Goal: Find specific page/section: Find specific page/section

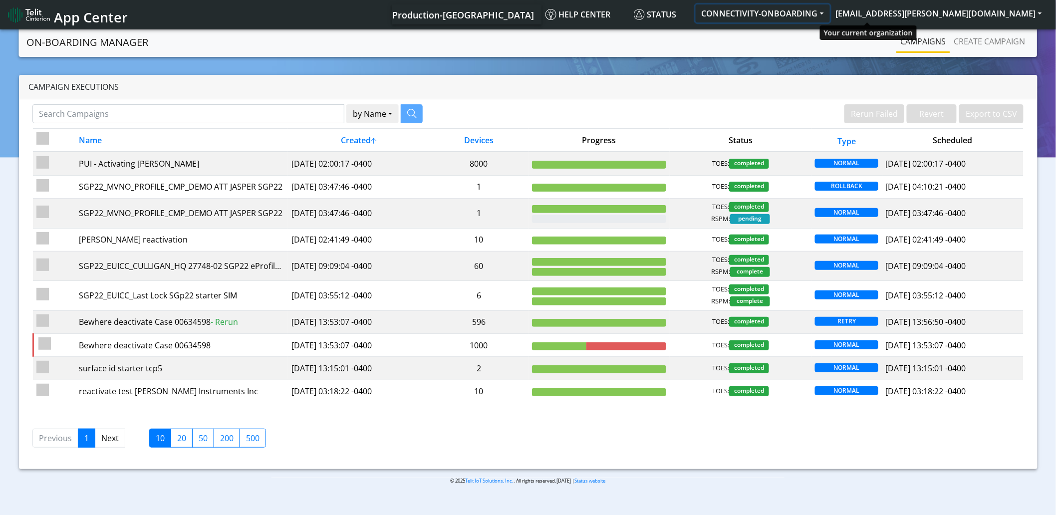
click at [830, 17] on button "CONNECTIVITY-ONBOARDING" at bounding box center [763, 13] width 134 height 18
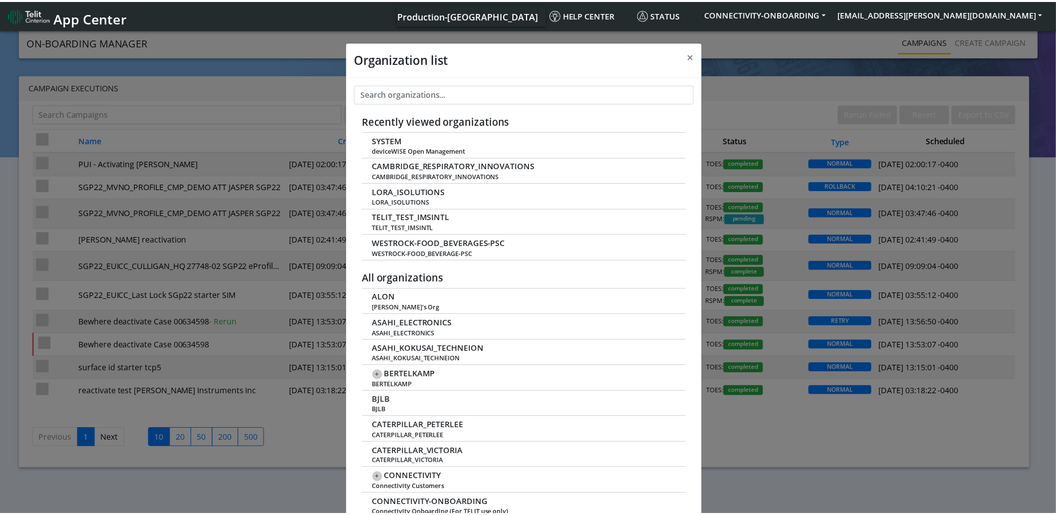
scroll to position [3, 0]
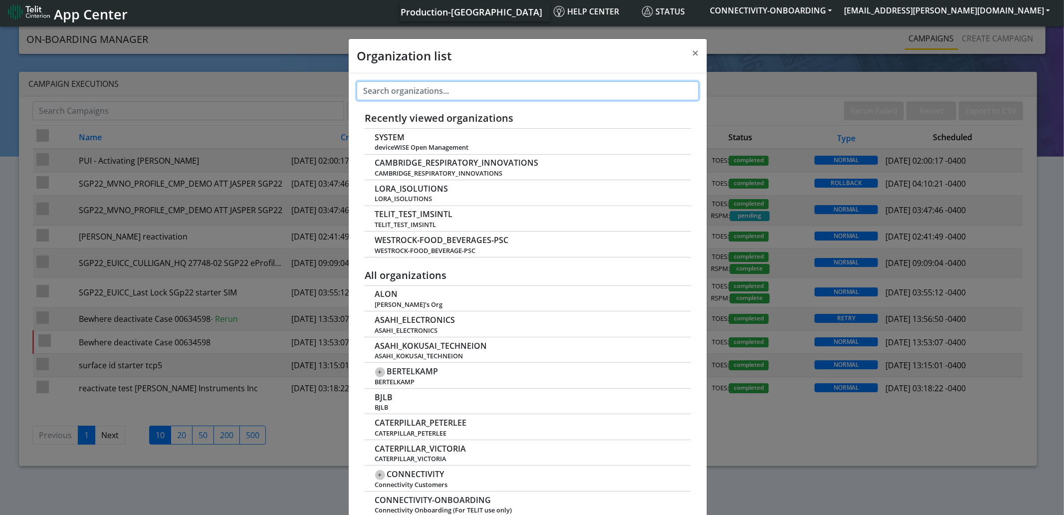
click at [438, 97] on input "text" at bounding box center [528, 90] width 343 height 19
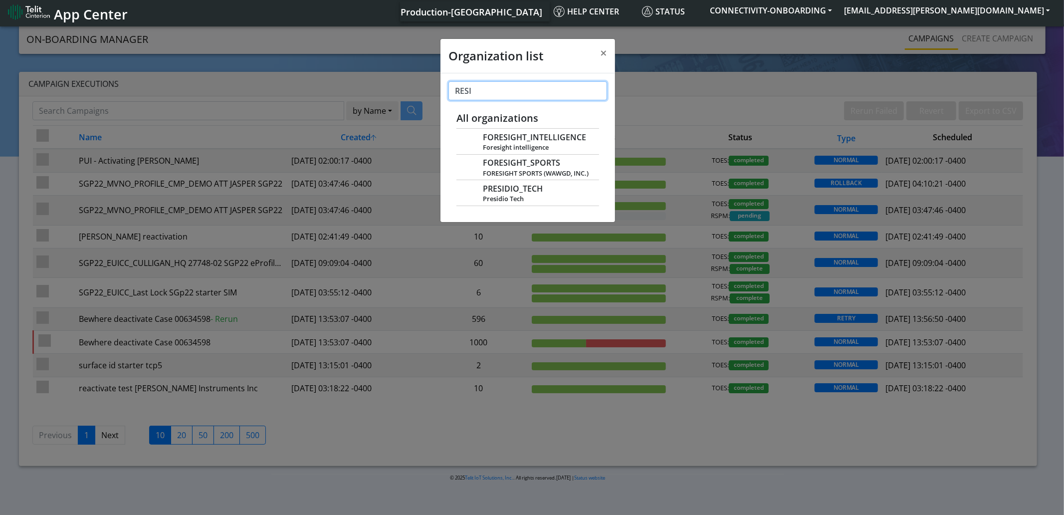
type input "RESID"
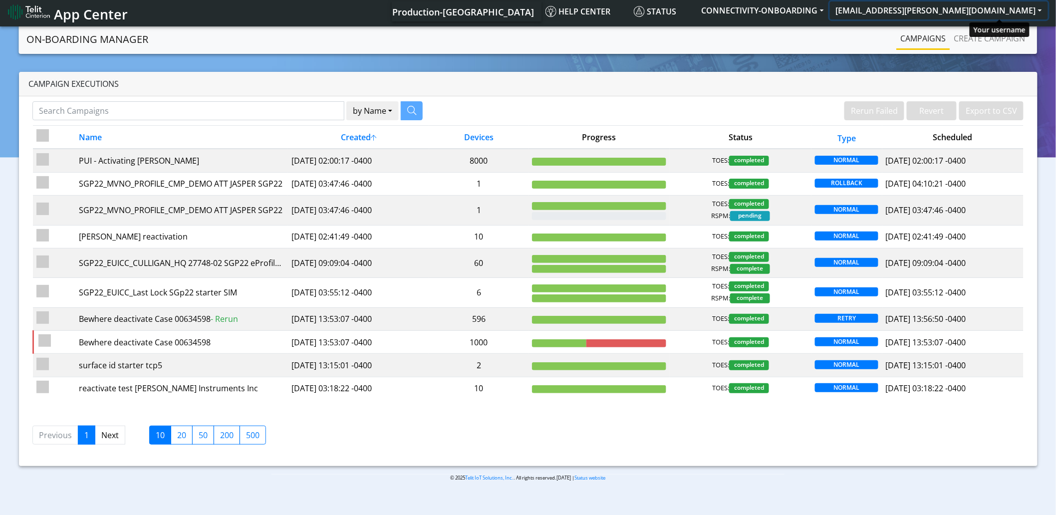
click at [993, 13] on button "[EMAIL_ADDRESS][PERSON_NAME][DOMAIN_NAME]" at bounding box center [939, 10] width 218 height 18
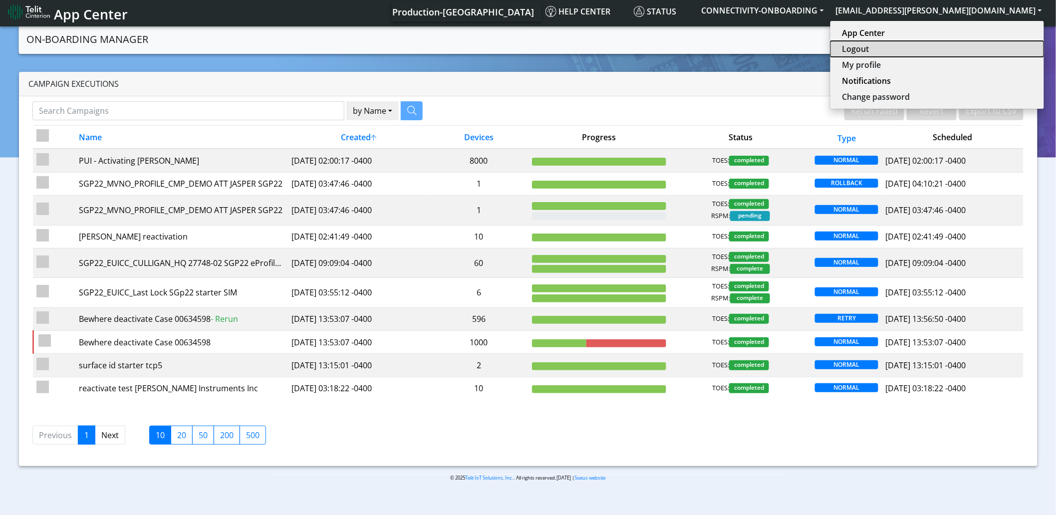
click at [965, 48] on button "Logout" at bounding box center [937, 49] width 214 height 16
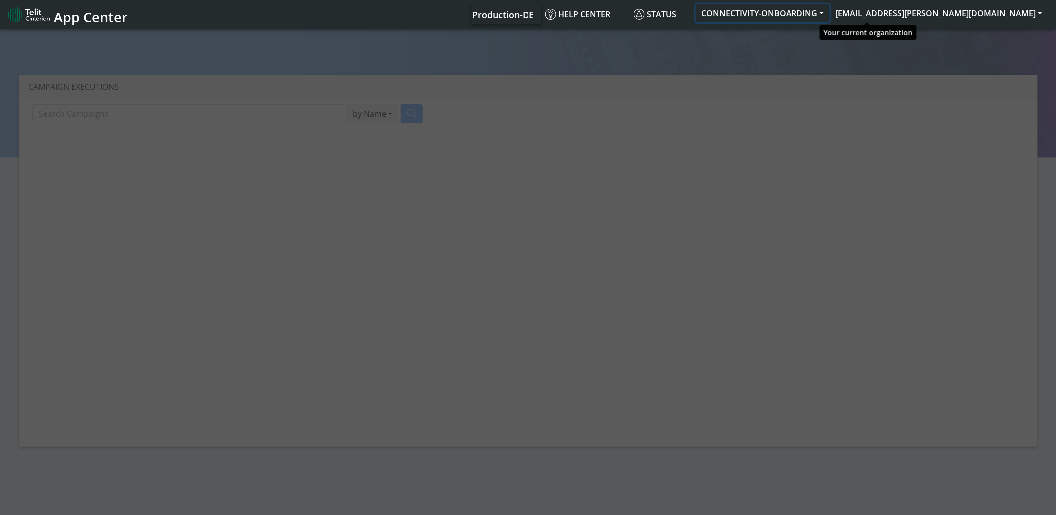
click at [830, 10] on button "CONNECTIVITY-ONBOARDING" at bounding box center [763, 13] width 134 height 18
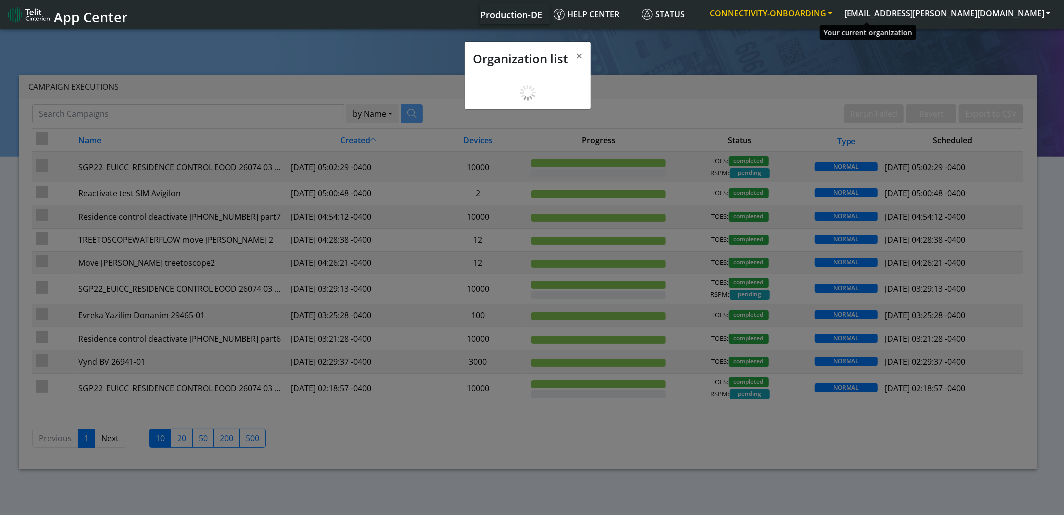
scroll to position [3, 0]
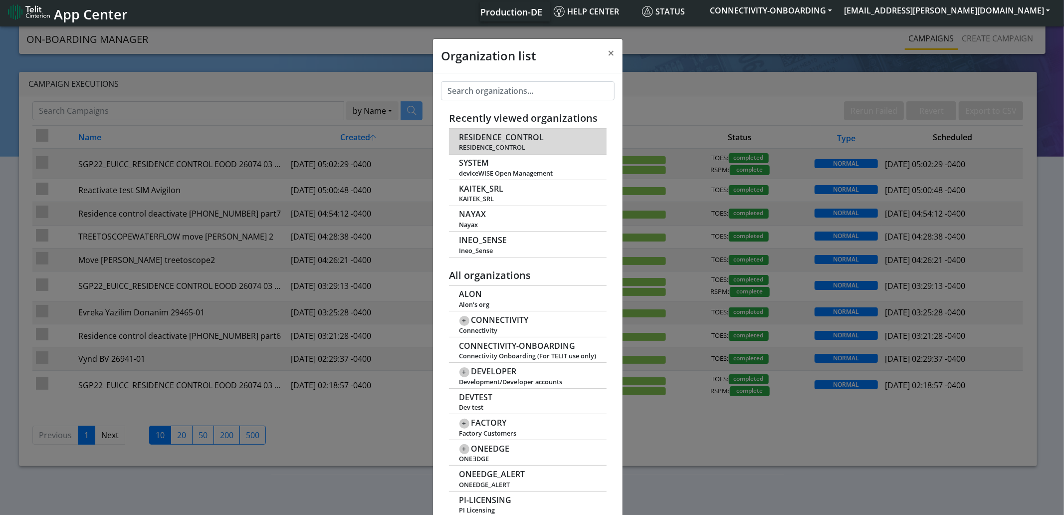
click at [482, 136] on span "RESIDENCE_CONTROL" at bounding box center [502, 137] width 85 height 9
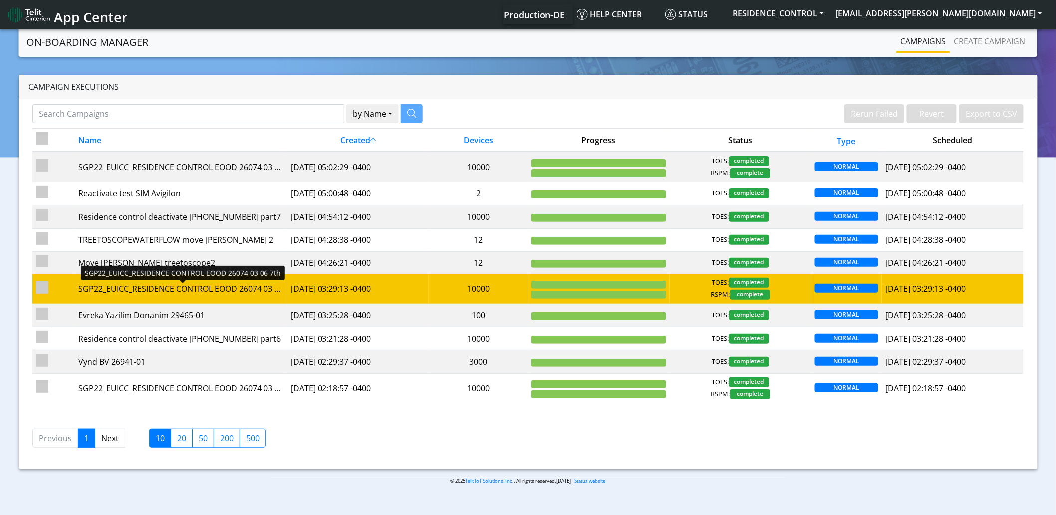
click at [202, 290] on div "SGP22_EUICC_RESIDENCE CONTROL EOOD 26074 03 06 7th" at bounding box center [180, 289] width 205 height 12
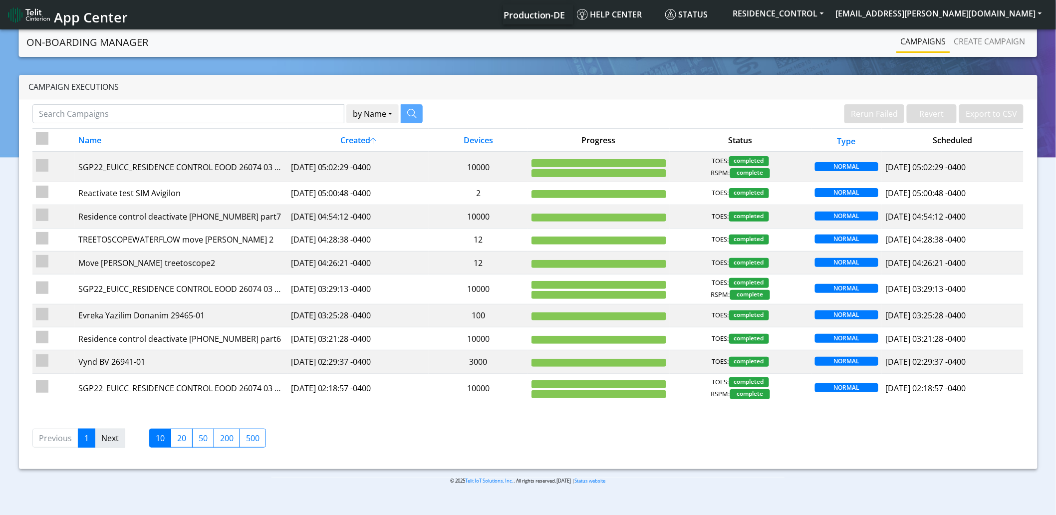
click at [112, 440] on link "Next" at bounding box center [110, 438] width 30 height 19
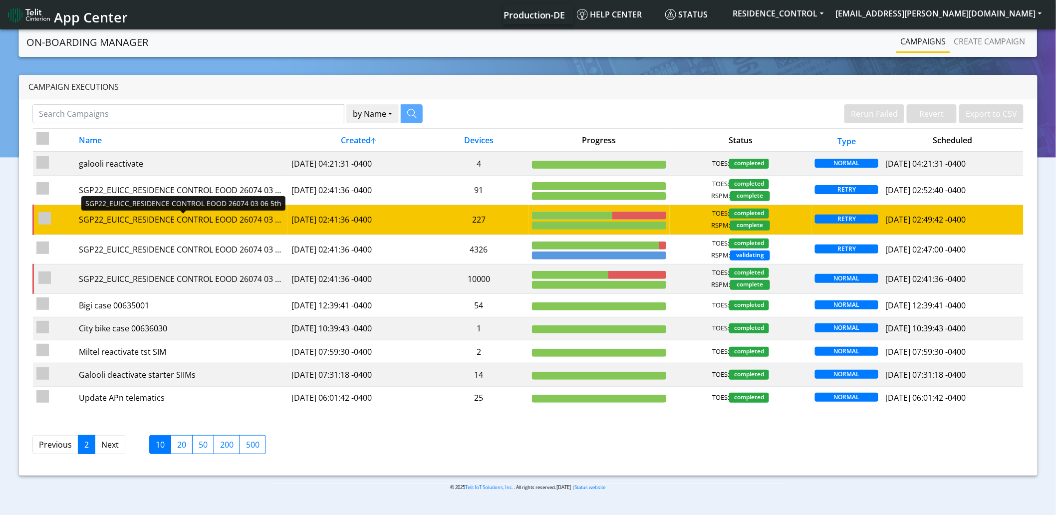
click at [207, 226] on div "SGP22_EUICC_RESIDENCE CONTROL EOOD 26074 03 06 5th - Rerun" at bounding box center [181, 220] width 205 height 12
